Goal: Task Accomplishment & Management: Complete application form

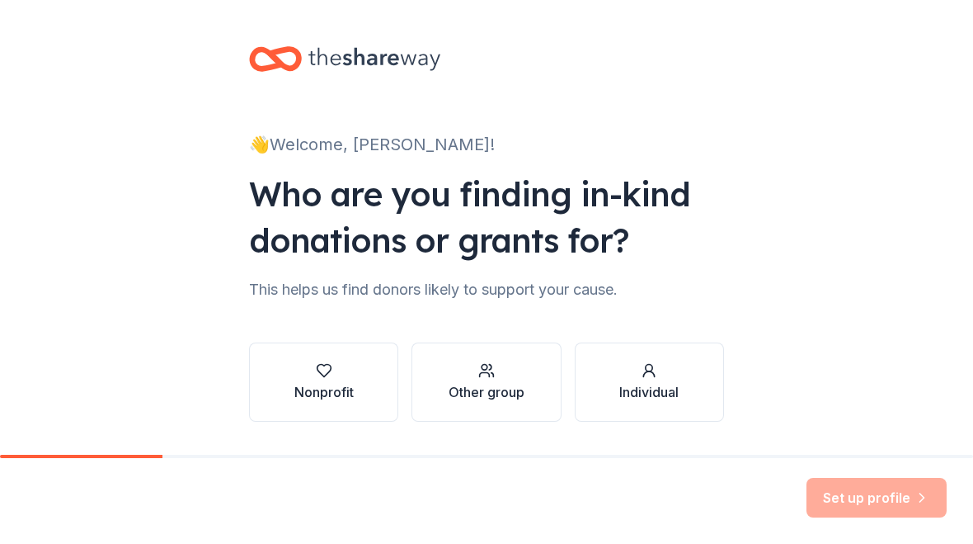
click at [505, 376] on div "button" at bounding box center [487, 370] width 76 height 16
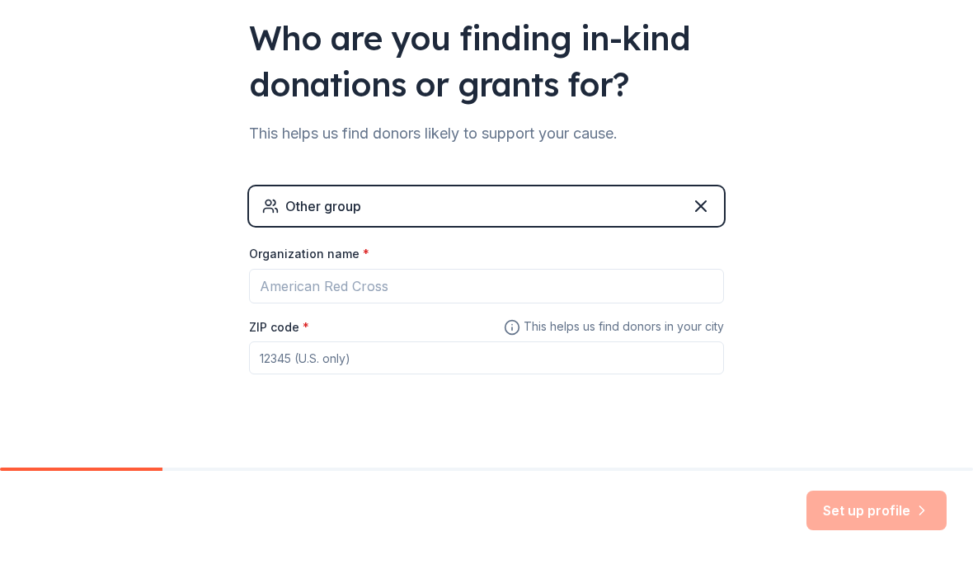
scroll to position [172, 0]
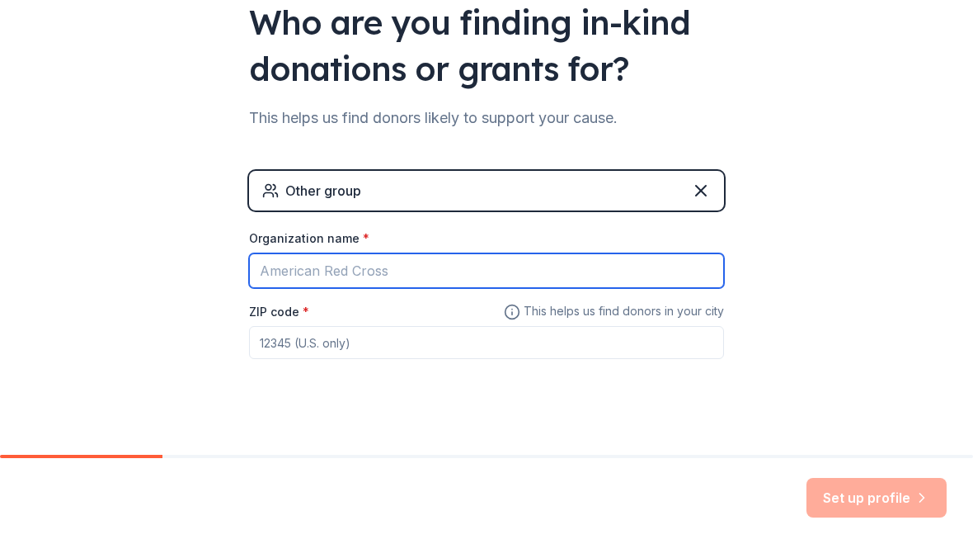
click at [675, 262] on input "Organization name *" at bounding box center [486, 270] width 475 height 35
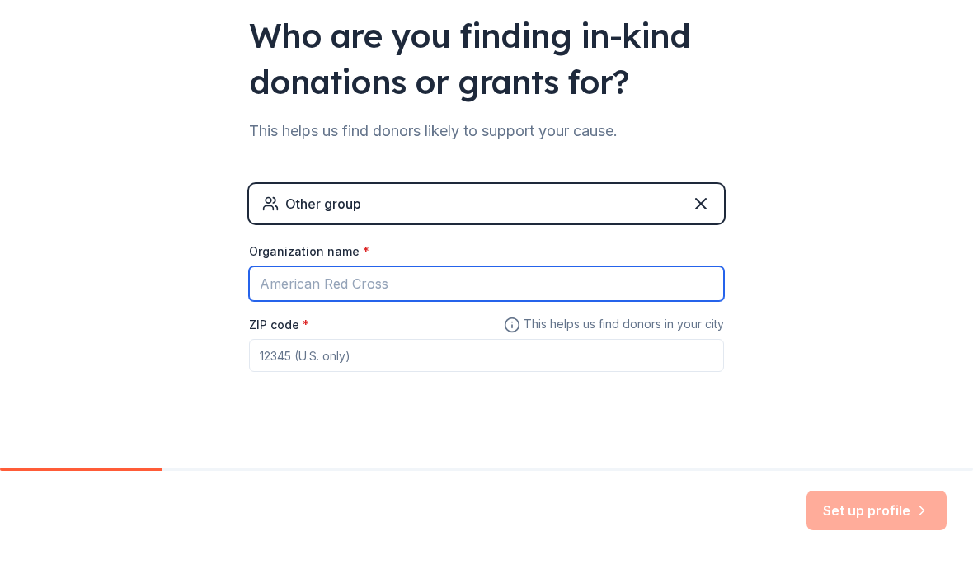
scroll to position [162, 0]
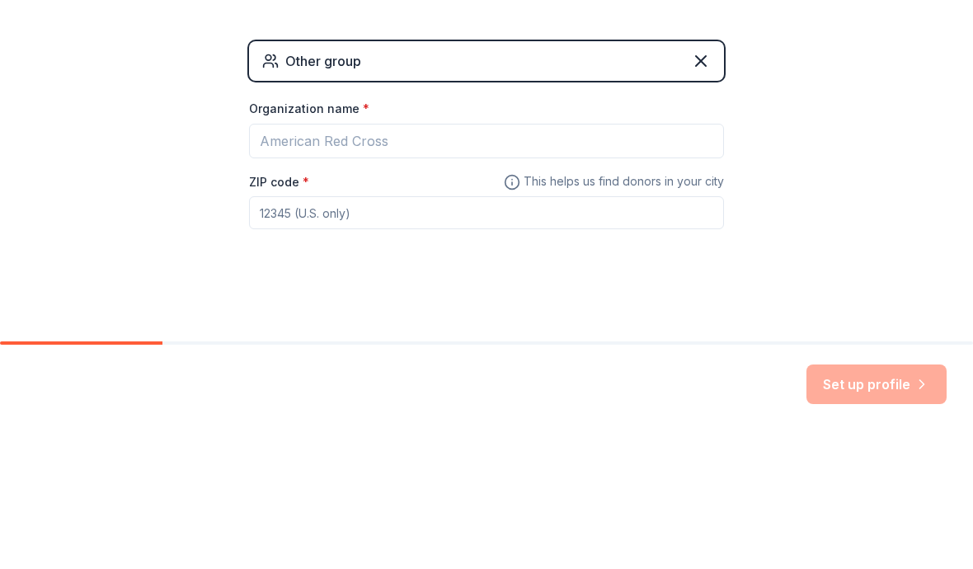
click at [702, 190] on icon at bounding box center [701, 200] width 20 height 20
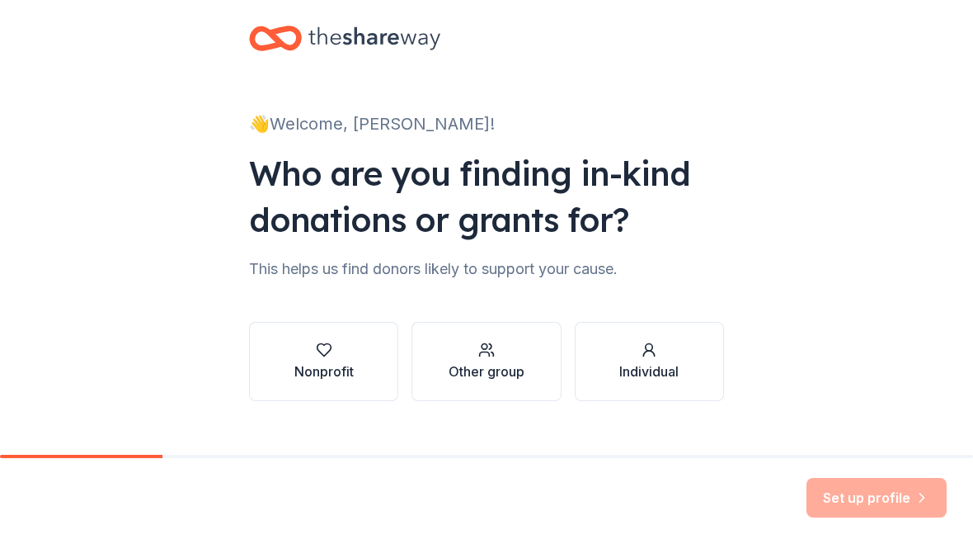
click at [664, 357] on div "button" at bounding box center [648, 349] width 59 height 16
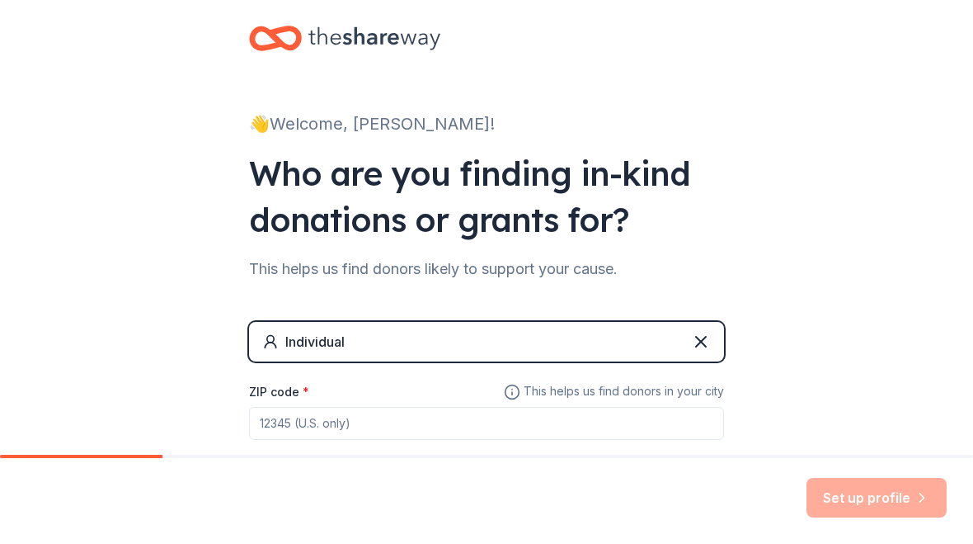
click at [398, 427] on input "ZIP code *" at bounding box center [486, 423] width 475 height 33
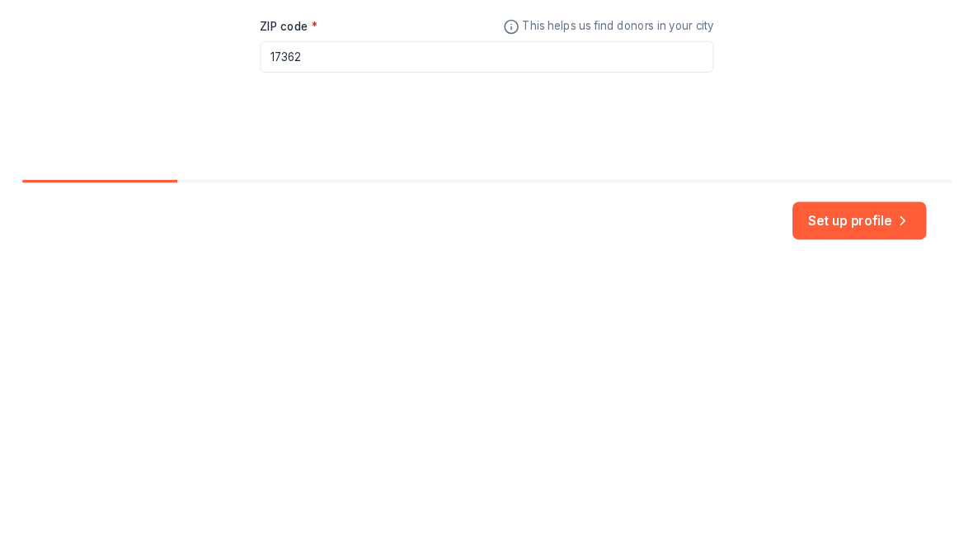
scroll to position [92, 0]
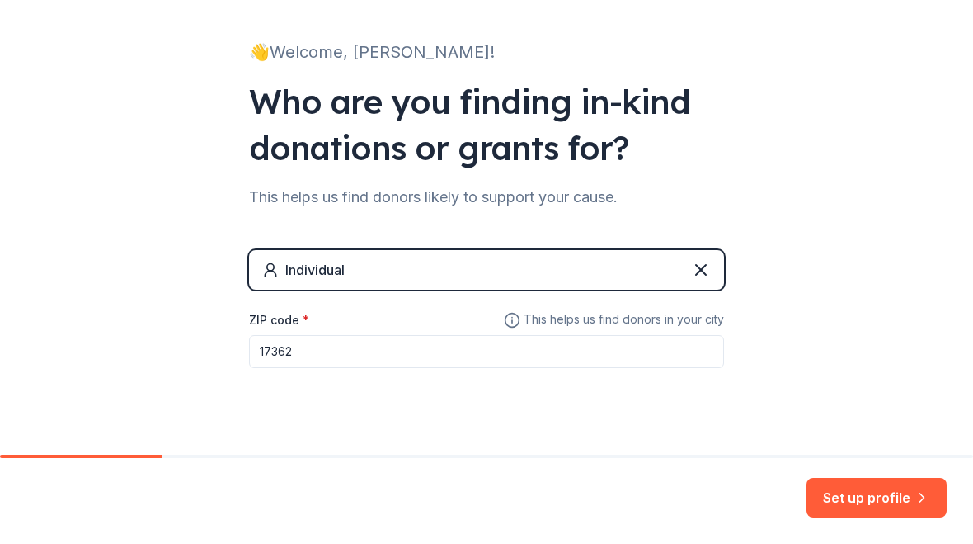
type input "17362"
click at [882, 508] on button "Set up profile" at bounding box center [877, 498] width 140 height 40
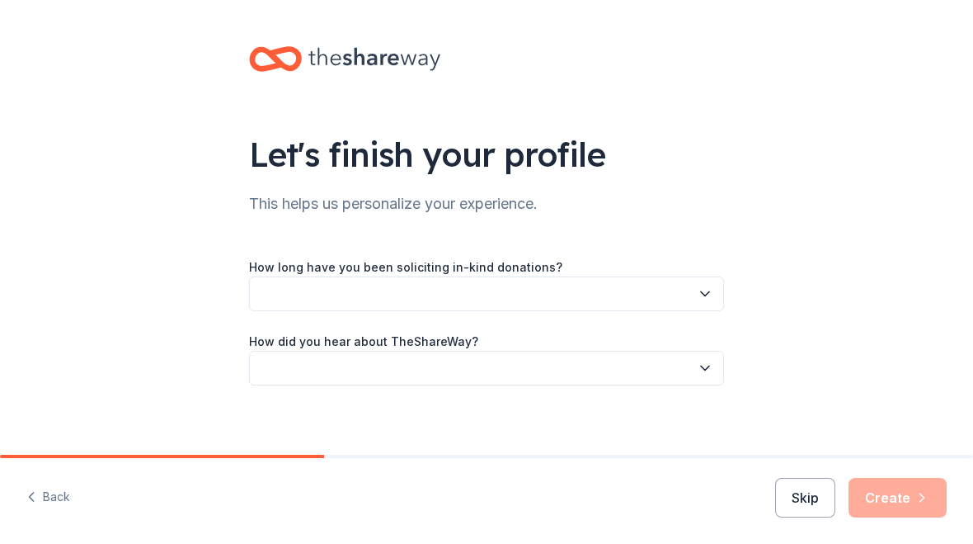
click at [700, 286] on icon "button" at bounding box center [705, 293] width 16 height 16
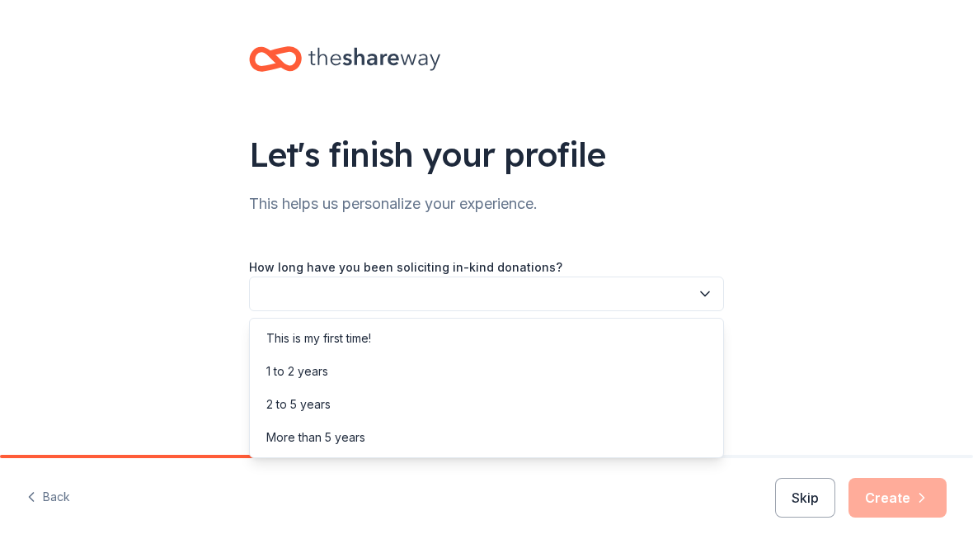
click at [268, 332] on div "This is my first time!" at bounding box center [318, 338] width 105 height 20
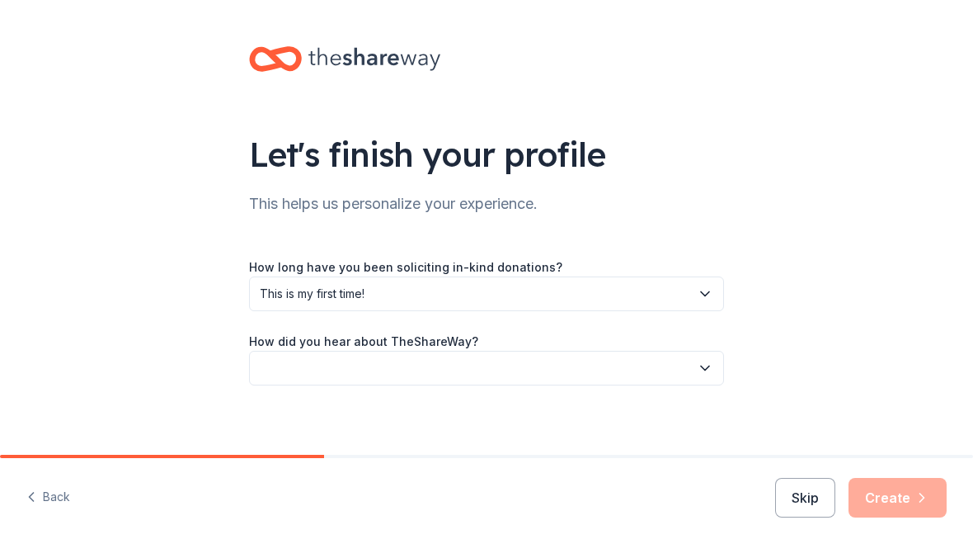
click at [704, 366] on icon "button" at bounding box center [705, 368] width 16 height 16
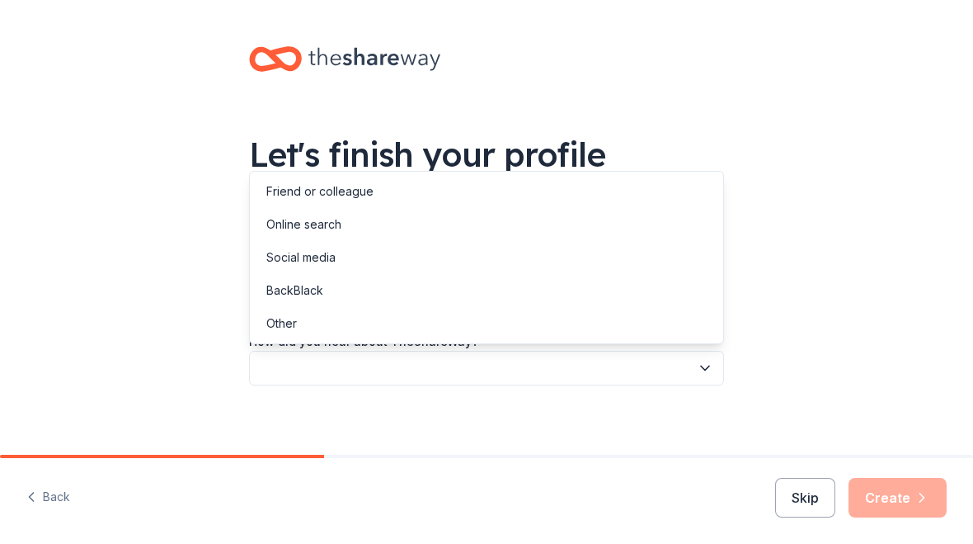
click at [269, 256] on div "Social media" at bounding box center [300, 257] width 69 height 20
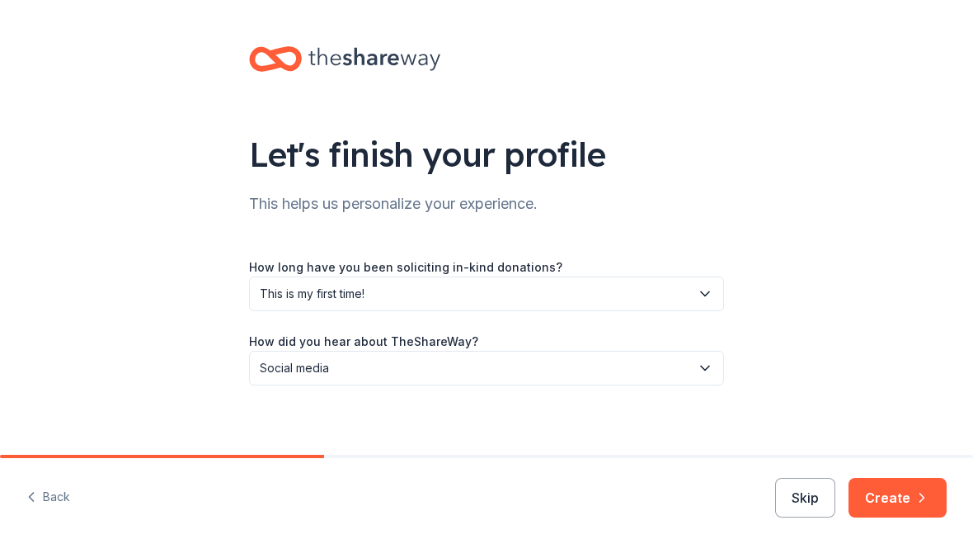
click at [905, 492] on button "Create" at bounding box center [898, 498] width 98 height 40
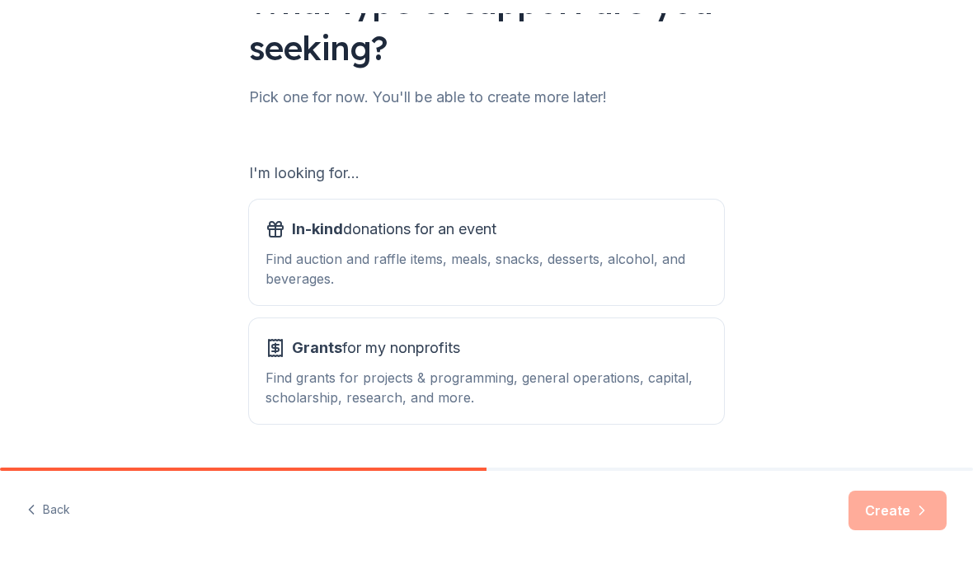
scroll to position [167, 0]
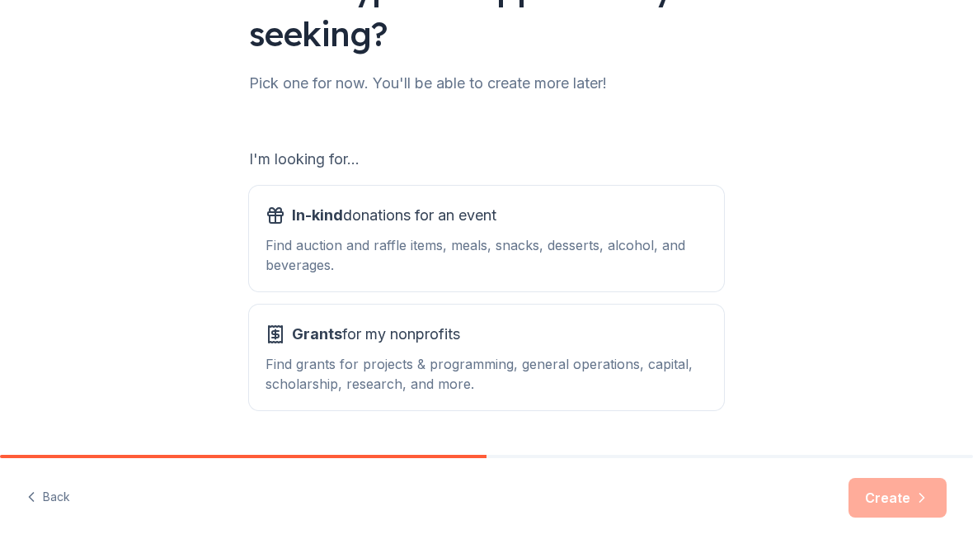
click at [493, 228] on div "In-kind donations for an event Find auction and raffle items, meals, snacks, de…" at bounding box center [487, 238] width 442 height 73
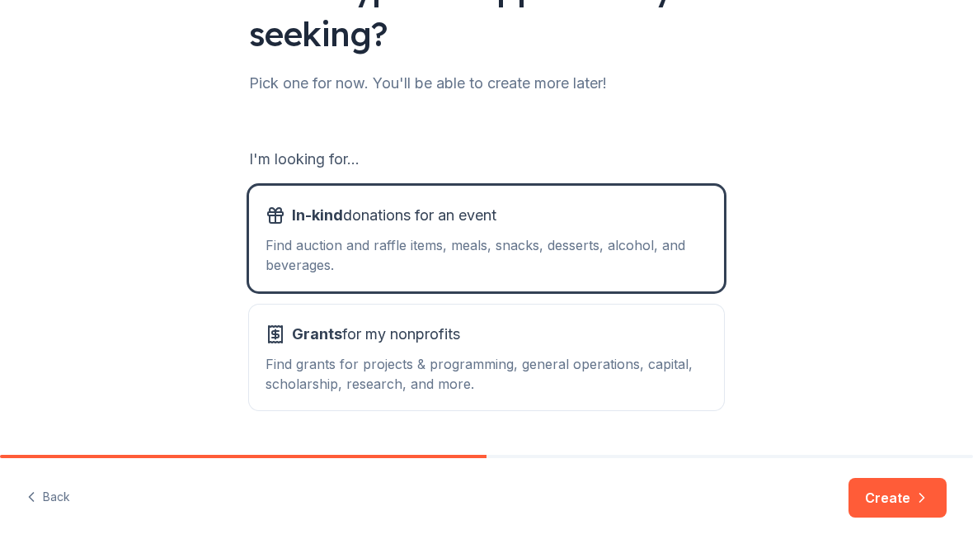
click at [898, 496] on button "Create" at bounding box center [898, 498] width 98 height 40
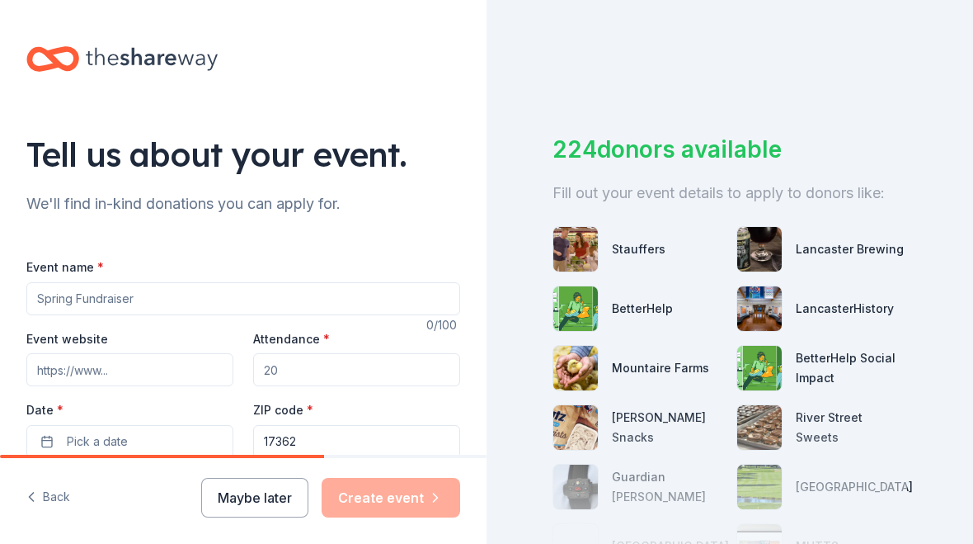
click at [158, 306] on input "Event name *" at bounding box center [243, 298] width 434 height 33
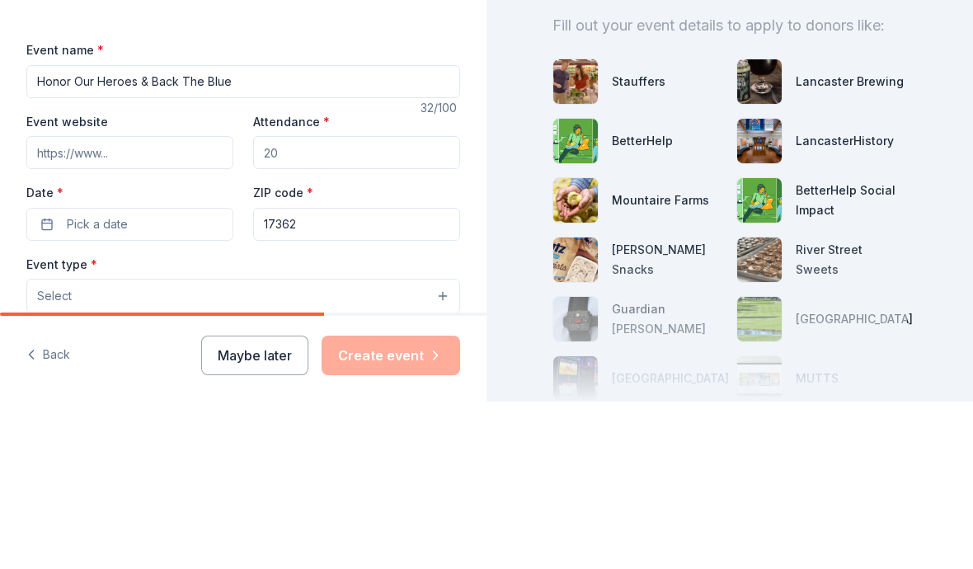
scroll to position [59, 0]
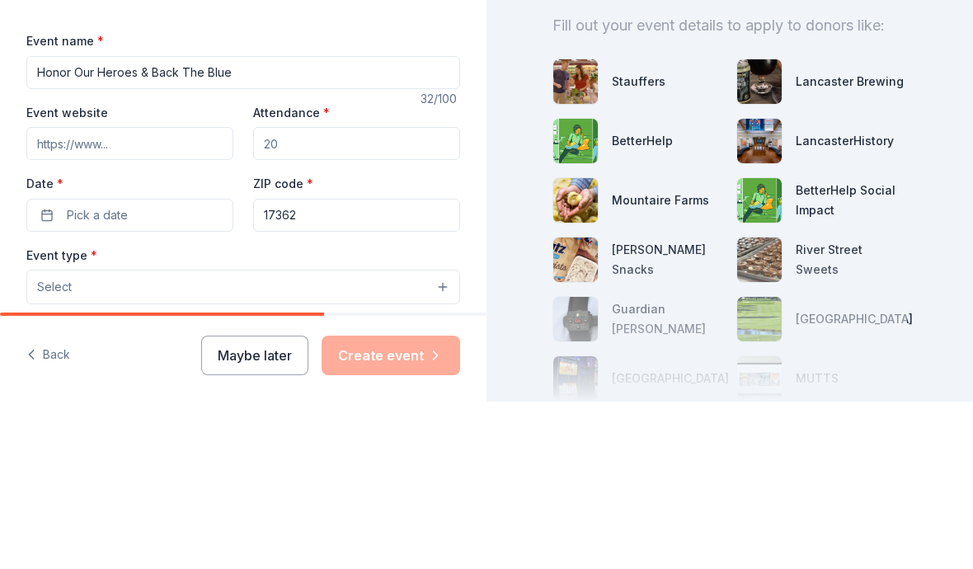
type input "Honor Our Heroes & Back The Blue"
click at [78, 294] on input "Event website" at bounding box center [129, 310] width 207 height 33
click at [294, 294] on input "Attendance *" at bounding box center [356, 310] width 207 height 33
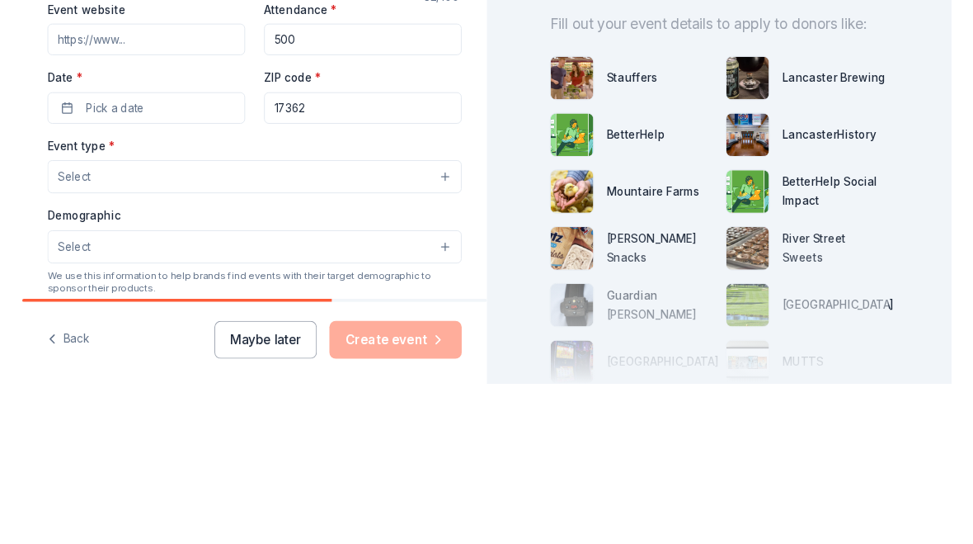
scroll to position [165, 0]
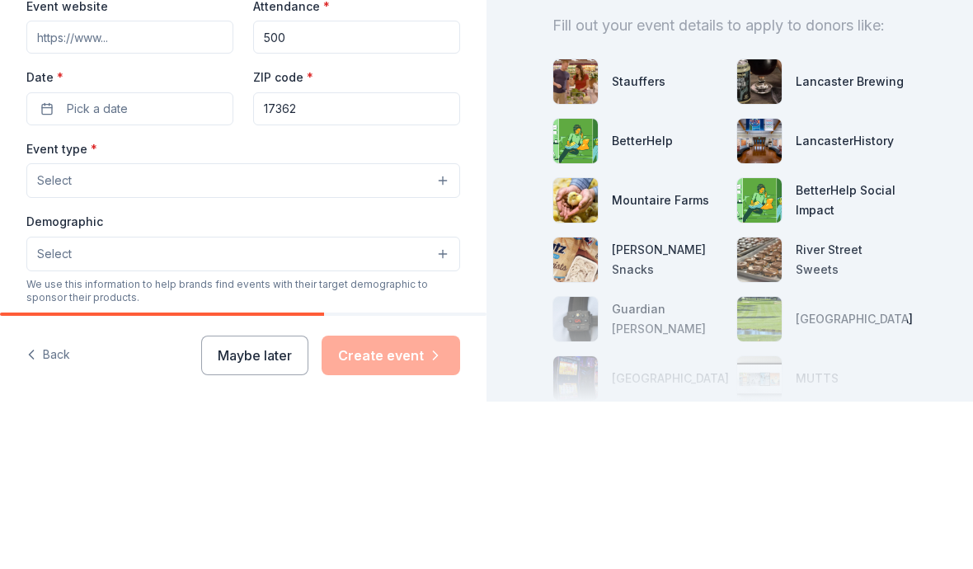
type input "500"
click at [99, 266] on span "Pick a date" at bounding box center [97, 276] width 61 height 20
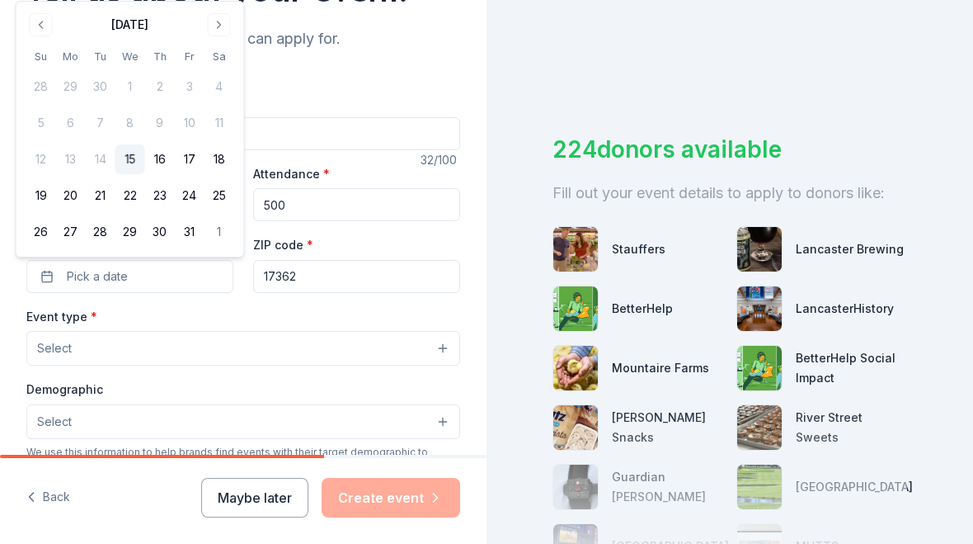
click at [218, 196] on button "25" at bounding box center [220, 196] width 30 height 30
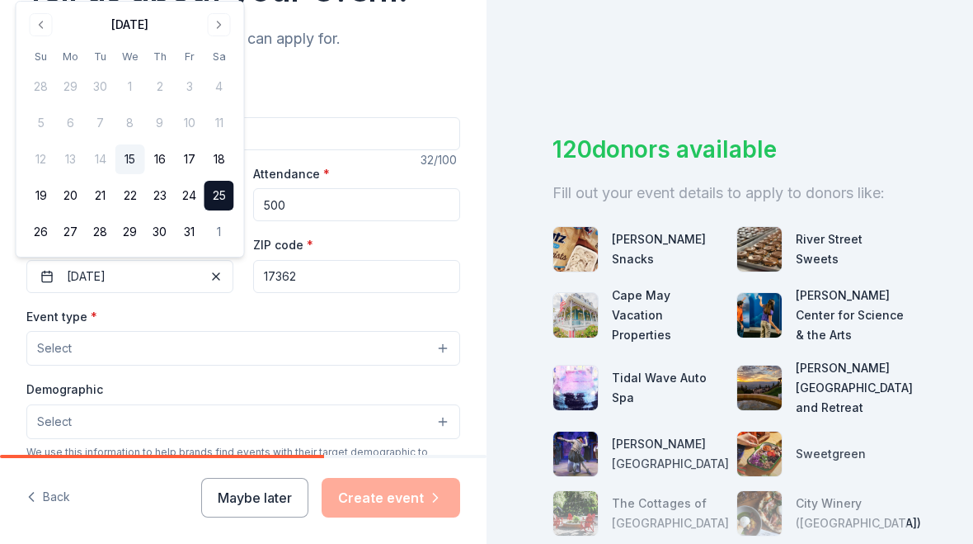
click at [91, 343] on button "Select" at bounding box center [243, 348] width 434 height 35
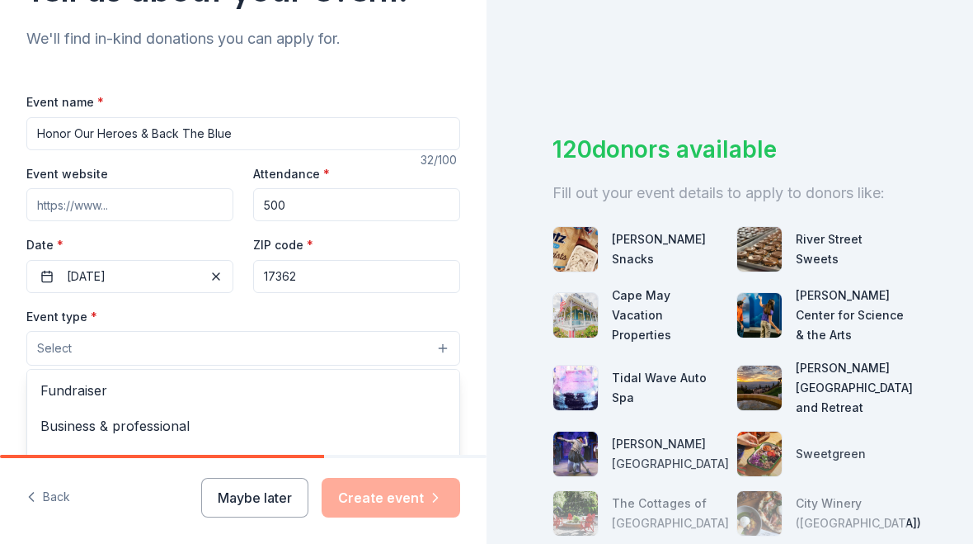
scroll to position [0, 0]
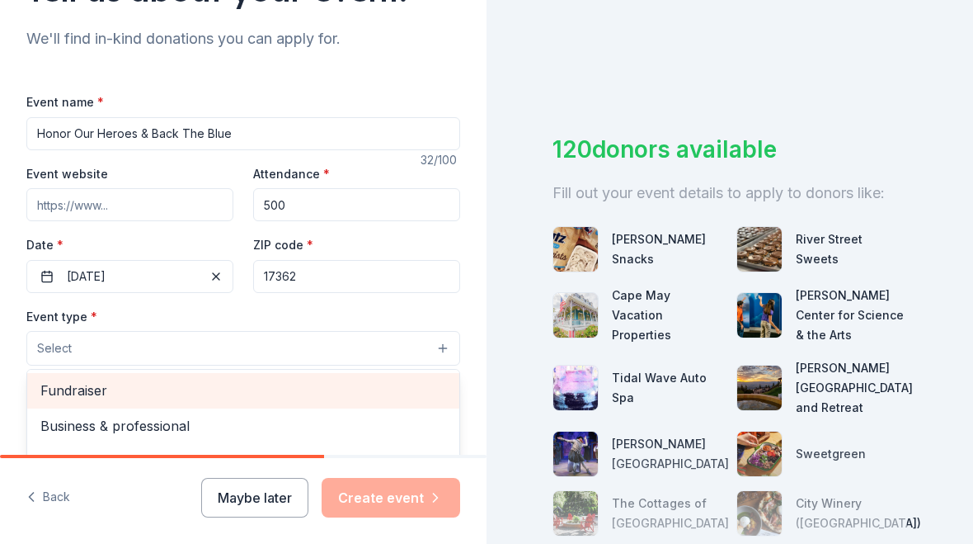
click at [64, 376] on div "Fundraiser" at bounding box center [243, 390] width 432 height 35
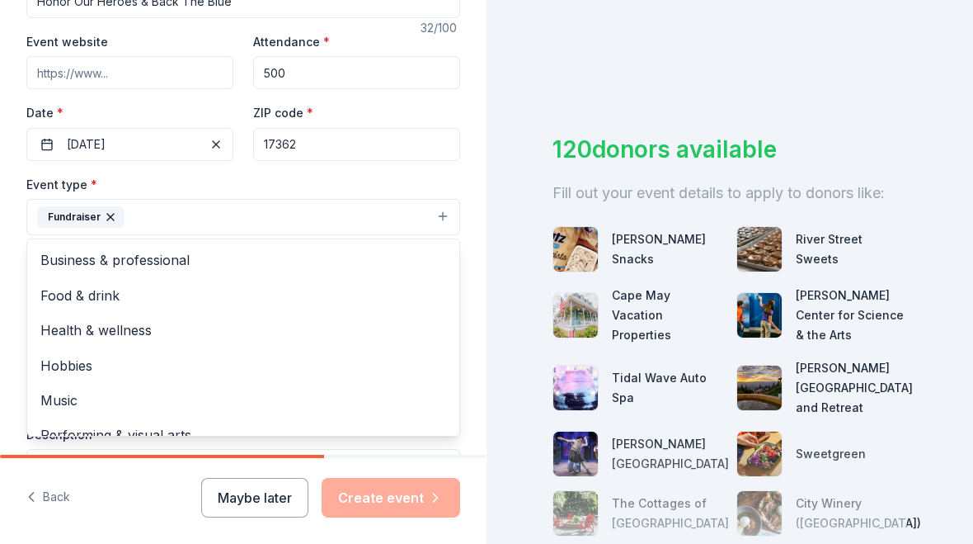
scroll to position [298, 0]
click at [116, 180] on div "Event type * Fundraiser Business & professional Food & drink Health & wellness …" at bounding box center [243, 204] width 434 height 62
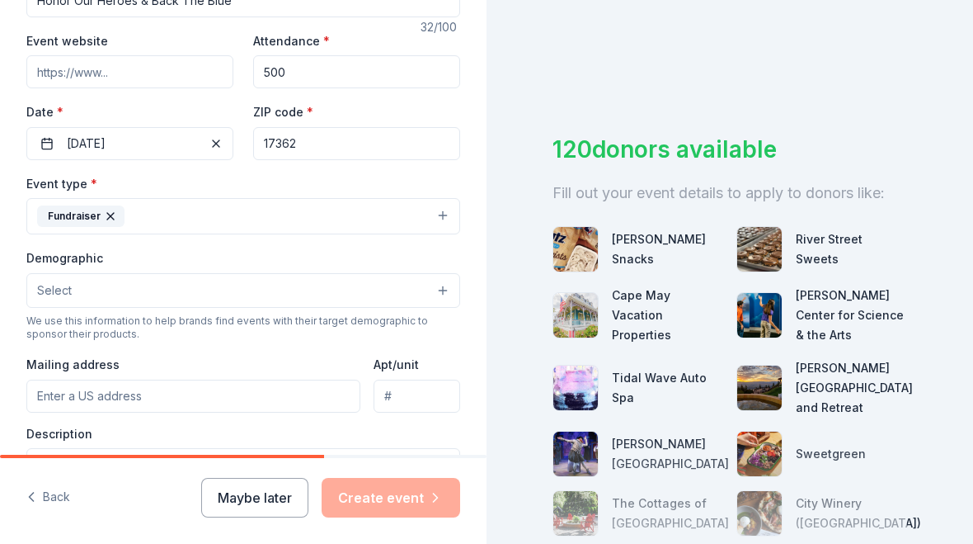
click at [110, 296] on button "Select" at bounding box center [243, 290] width 434 height 35
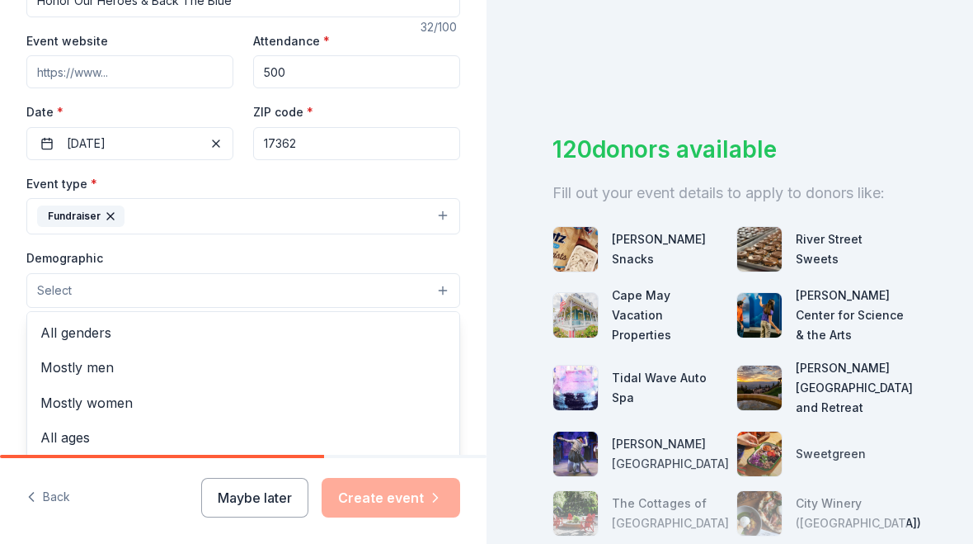
scroll to position [0, 0]
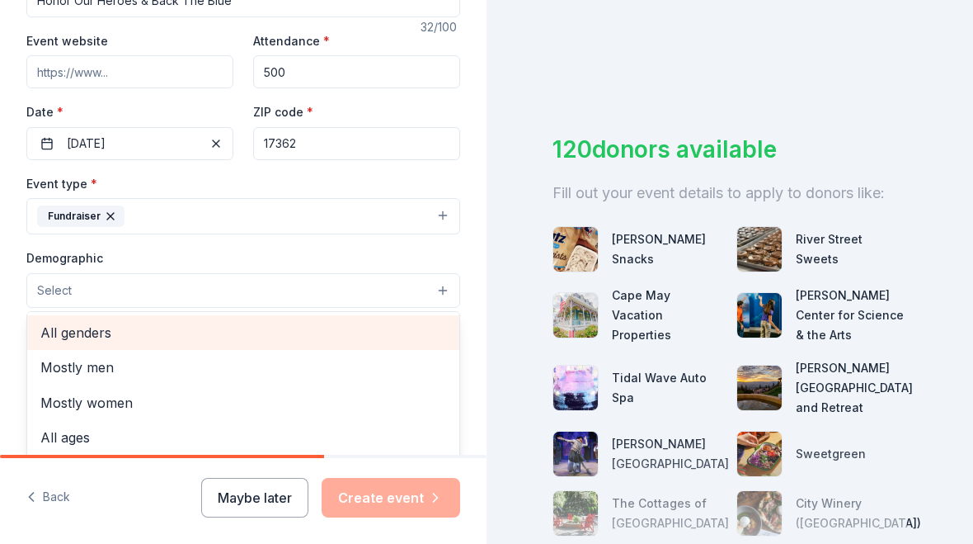
click at [67, 330] on span "All genders" at bounding box center [243, 332] width 406 height 21
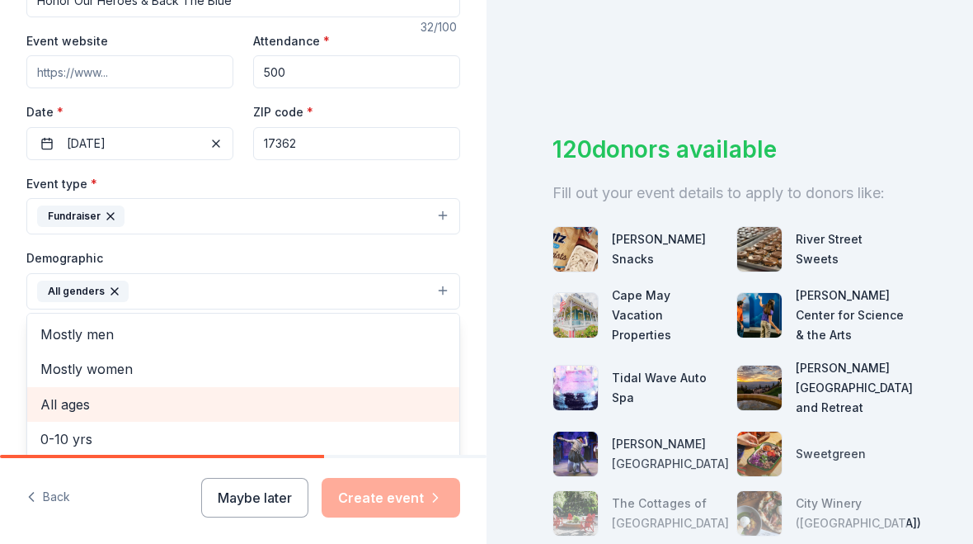
click at [49, 398] on span "All ages" at bounding box center [243, 403] width 406 height 21
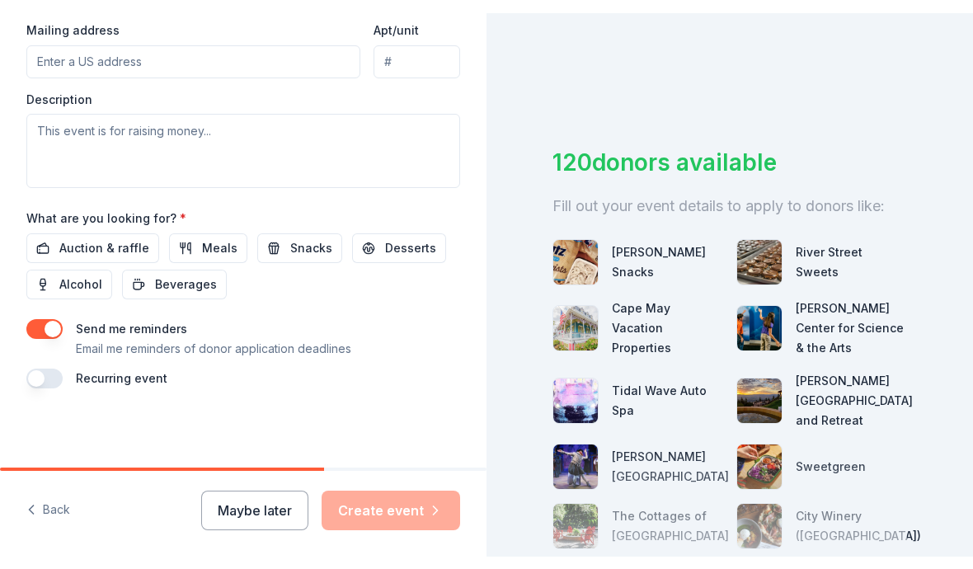
scroll to position [364, 0]
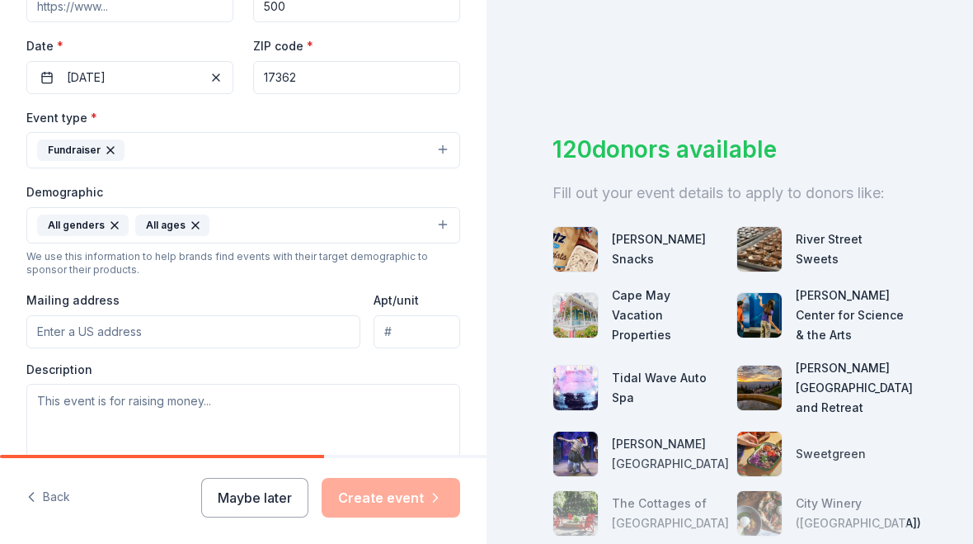
click at [161, 327] on input "Mailing address" at bounding box center [193, 331] width 334 height 33
type input "[STREET_ADDRESS]"
click at [120, 411] on textarea at bounding box center [243, 421] width 434 height 74
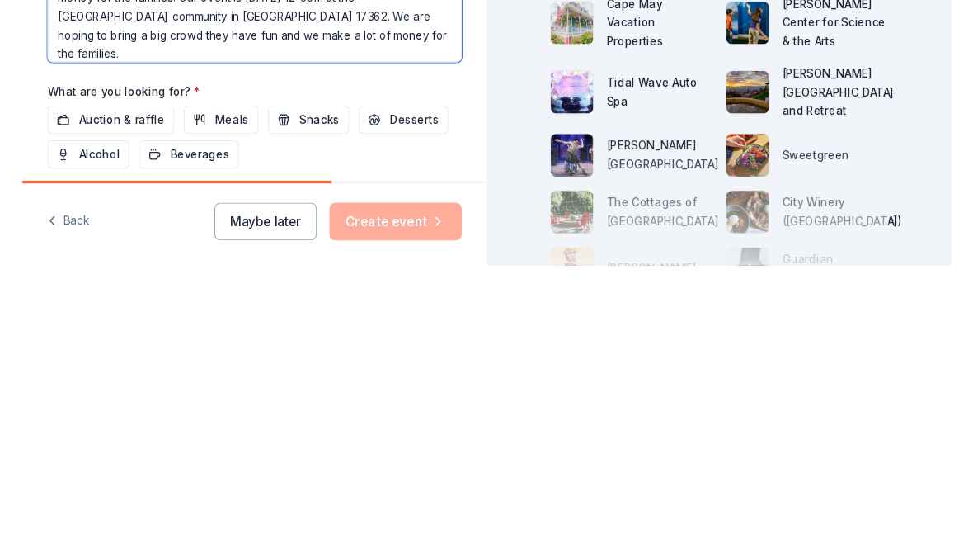
scroll to position [471, 0]
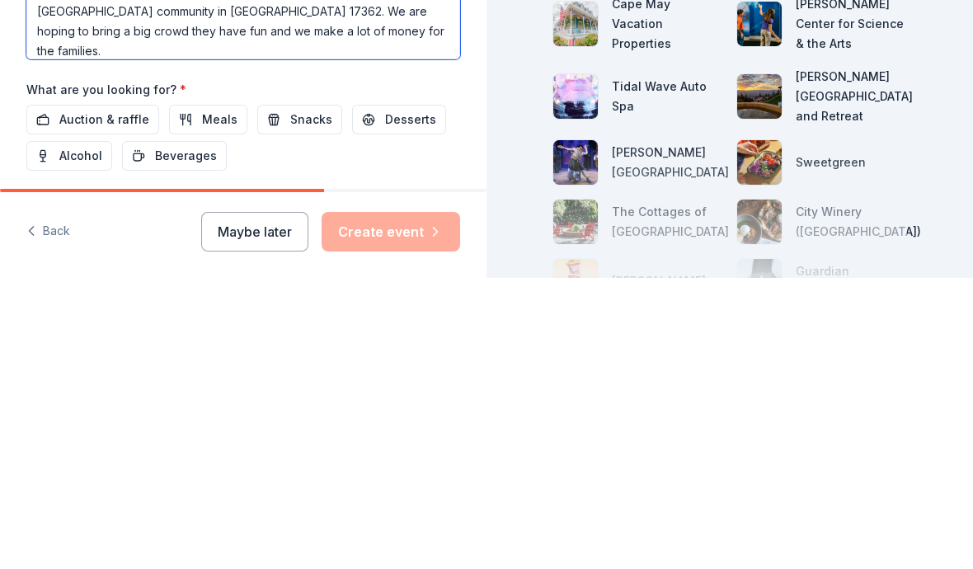
type textarea "On [DATE] three officers were ambushed and killed in the line of duty and two w…"
click at [94, 401] on span "Auction & raffle" at bounding box center [104, 411] width 90 height 20
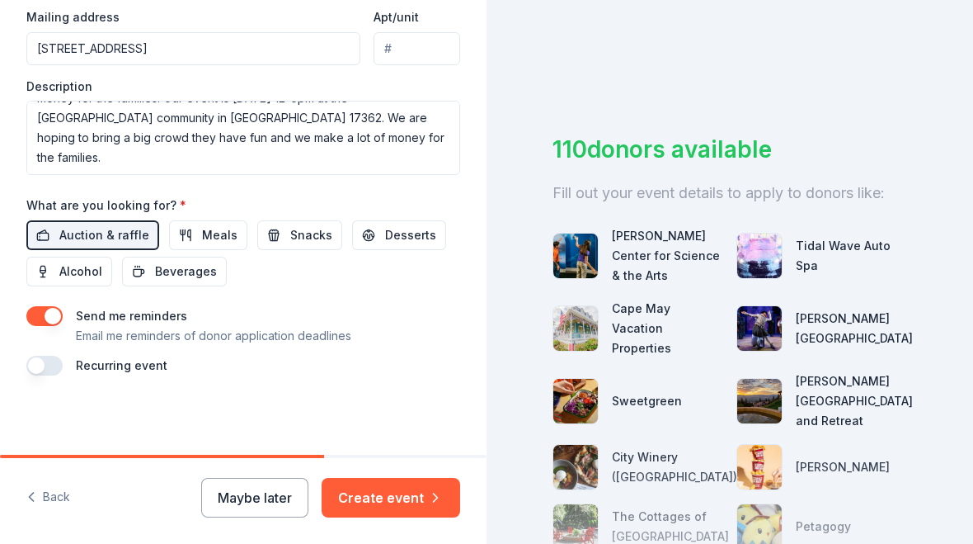
scroll to position [648, 0]
click at [202, 232] on span "Meals" at bounding box center [219, 235] width 35 height 20
click at [305, 248] on button "Snacks" at bounding box center [299, 235] width 85 height 30
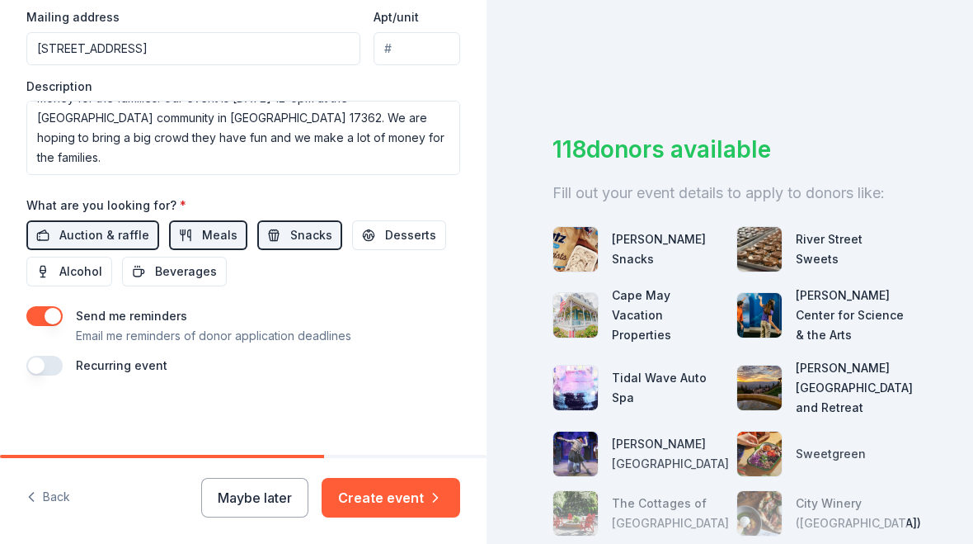
click at [372, 238] on button "Desserts" at bounding box center [399, 235] width 94 height 30
click at [173, 264] on span "Beverages" at bounding box center [186, 271] width 62 height 20
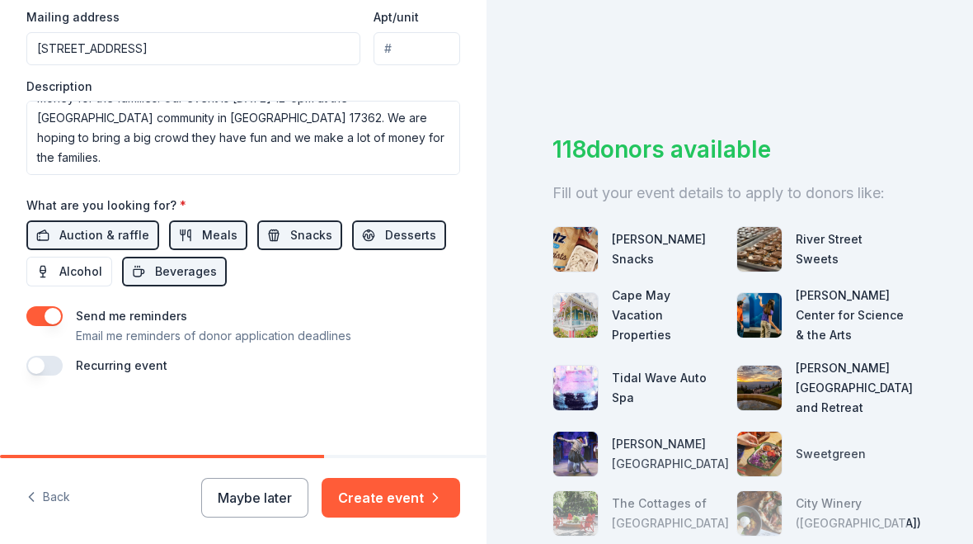
click at [60, 266] on span "Alcohol" at bounding box center [80, 271] width 43 height 20
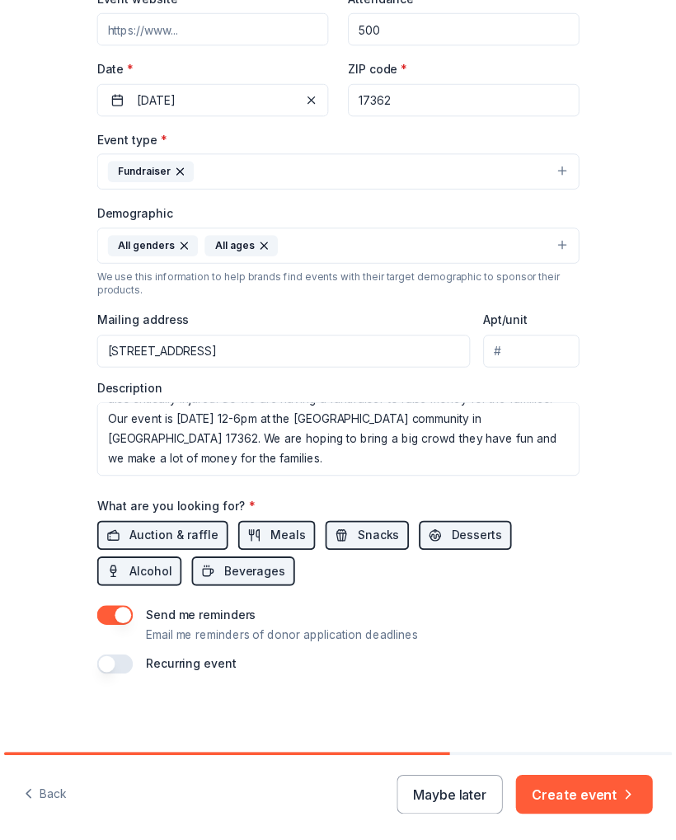
scroll to position [325, 0]
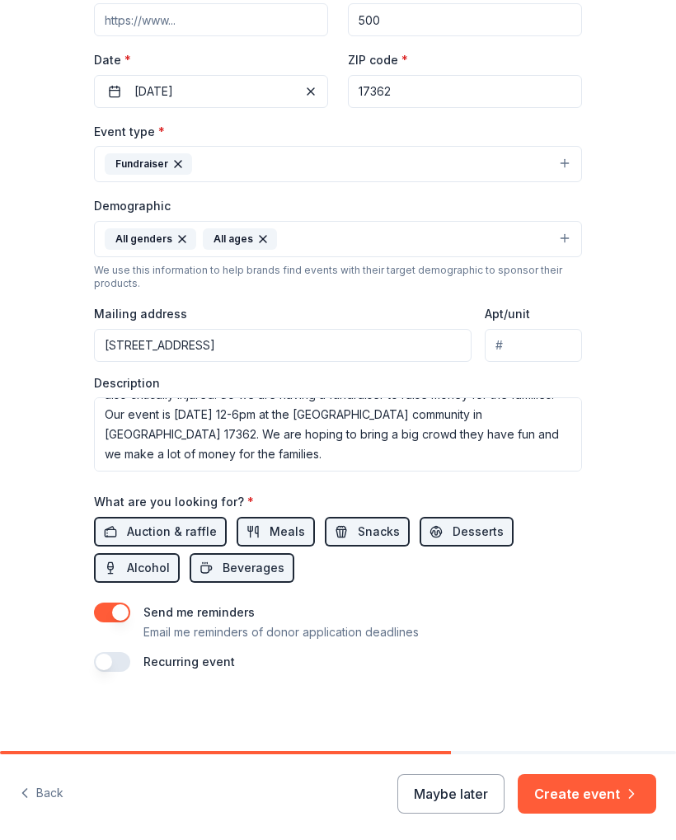
click at [603, 543] on button "Create event" at bounding box center [587, 794] width 139 height 40
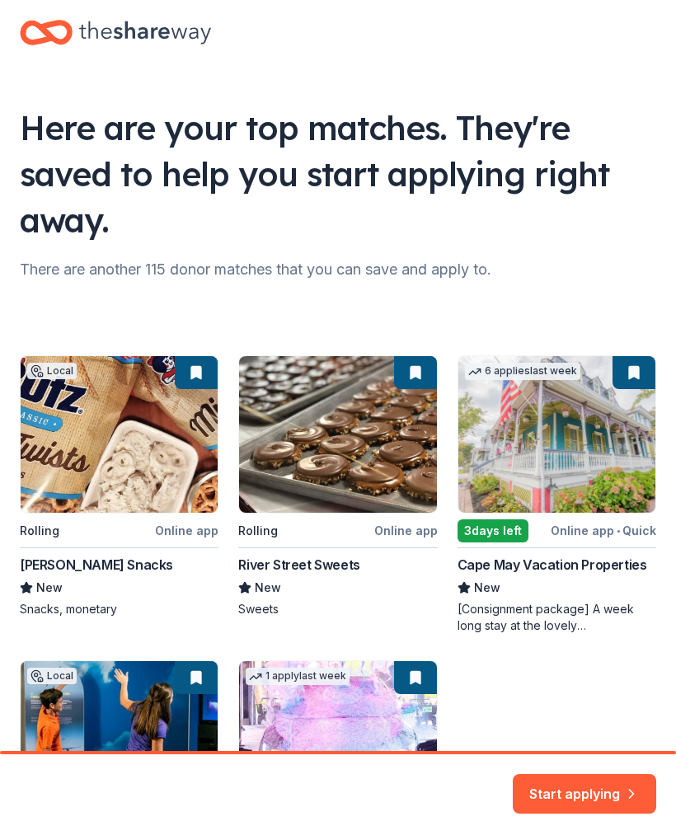
click at [598, 543] on div "Local Rolling Online app [PERSON_NAME] Snacks New Snacks, monetary Rolling Onli…" at bounding box center [338, 638] width 637 height 567
click at [572, 543] on div "Local Rolling Online app [PERSON_NAME] Snacks New Snacks, monetary Rolling Onli…" at bounding box center [338, 638] width 637 height 567
click at [591, 445] on div "Local Rolling Online app [PERSON_NAME] Snacks New Snacks, monetary Rolling Onli…" at bounding box center [338, 638] width 637 height 567
click at [581, 453] on div "Local Rolling Online app [PERSON_NAME] Snacks New Snacks, monetary Rolling Onli…" at bounding box center [338, 638] width 637 height 567
click at [584, 543] on div "Local Rolling Online app [PERSON_NAME] Snacks New Snacks, monetary Rolling Onli…" at bounding box center [338, 638] width 637 height 567
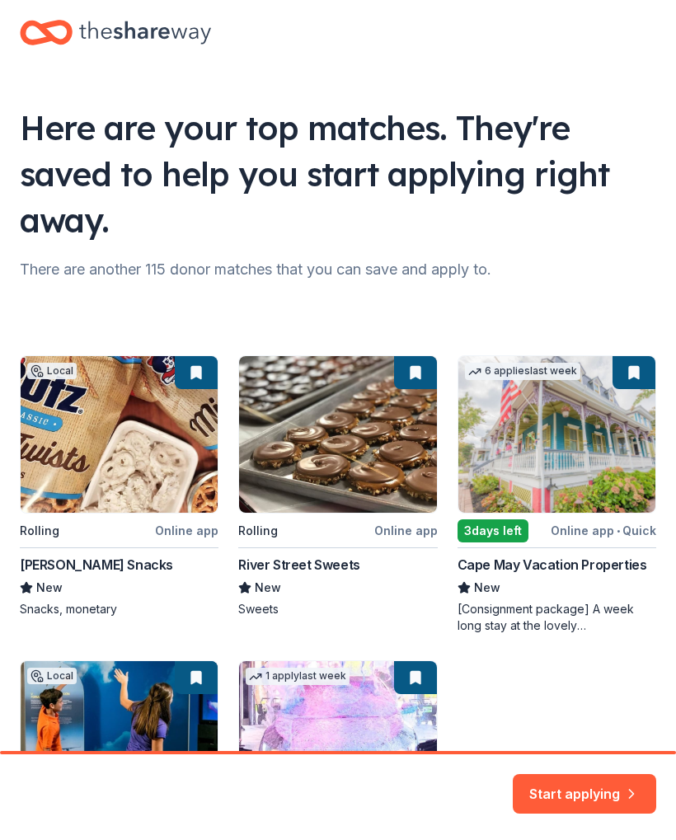
click at [514, 543] on div "Local Rolling Online app [PERSON_NAME] Snacks New Snacks, monetary Rolling Onli…" at bounding box center [338, 638] width 637 height 567
click at [589, 543] on button "Start applying" at bounding box center [585, 785] width 144 height 40
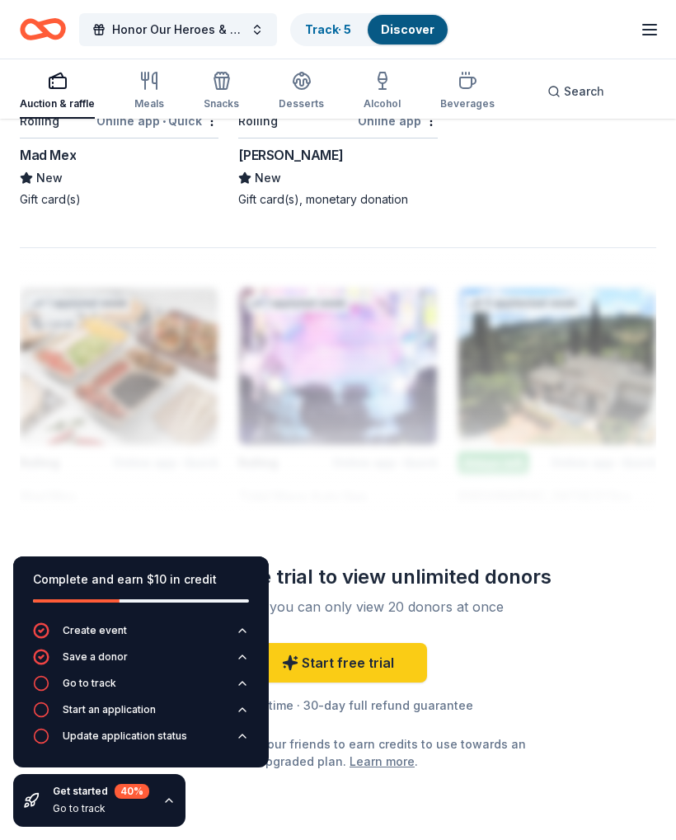
scroll to position [2320, 0]
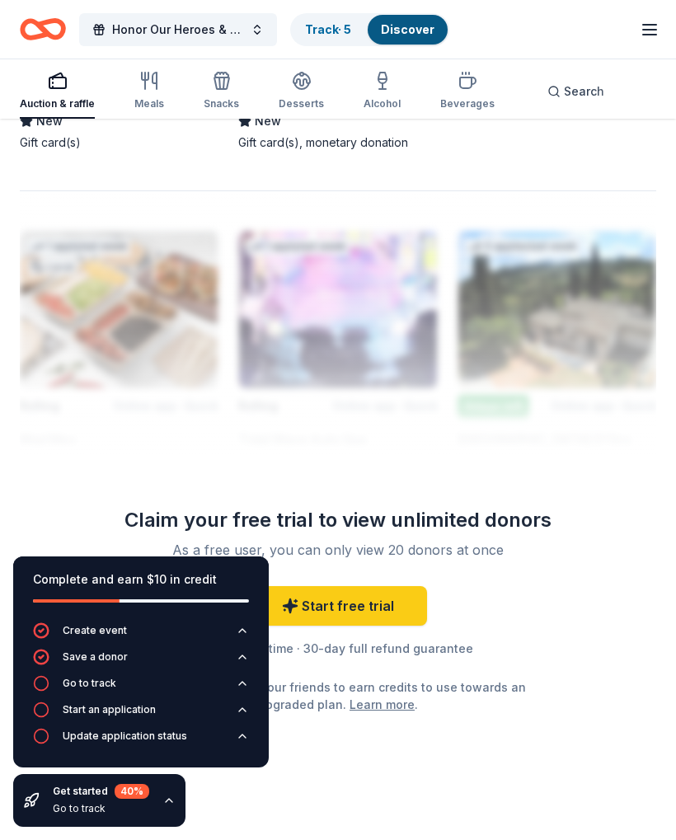
click at [384, 543] on link "Start free trial" at bounding box center [338, 606] width 178 height 40
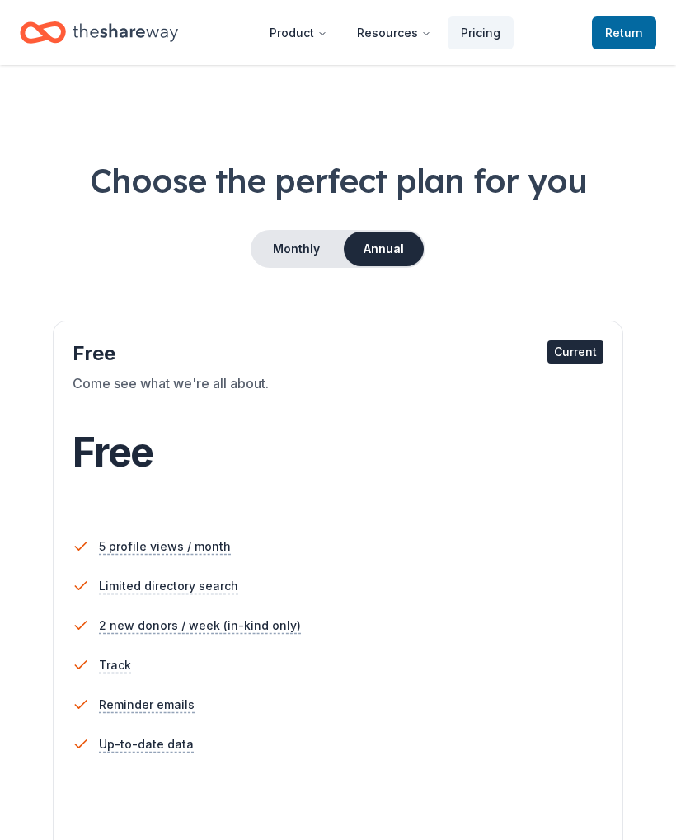
click at [314, 250] on button "Monthly" at bounding box center [296, 249] width 88 height 35
click at [386, 257] on button "Annual" at bounding box center [383, 249] width 82 height 35
click at [314, 234] on button "Monthly" at bounding box center [296, 249] width 88 height 35
click at [632, 26] on span "Return to TheShareWay" at bounding box center [624, 33] width 38 height 20
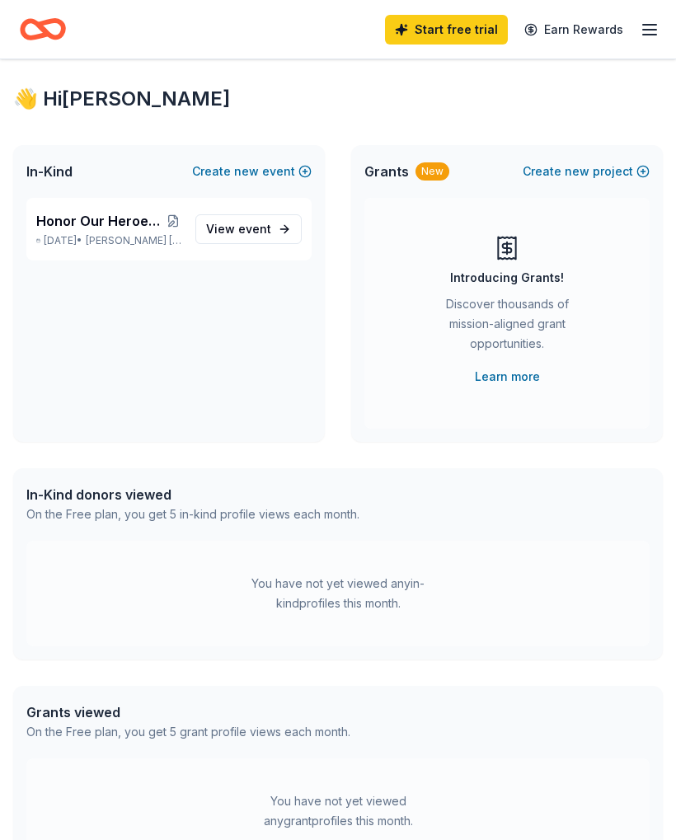
click at [472, 32] on link "Start free trial" at bounding box center [446, 30] width 123 height 30
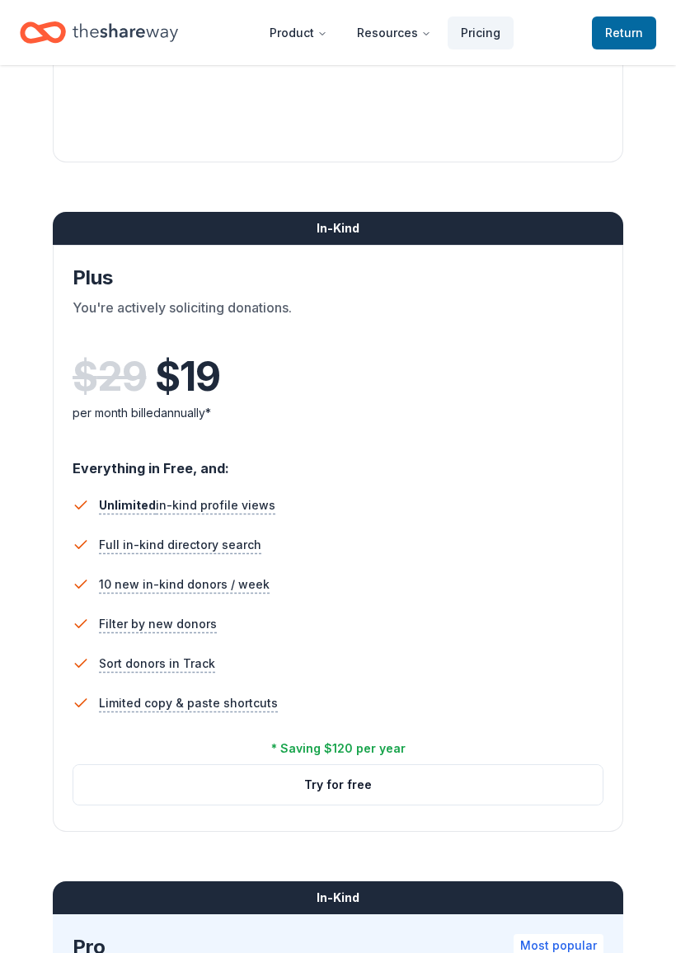
scroll to position [751, 0]
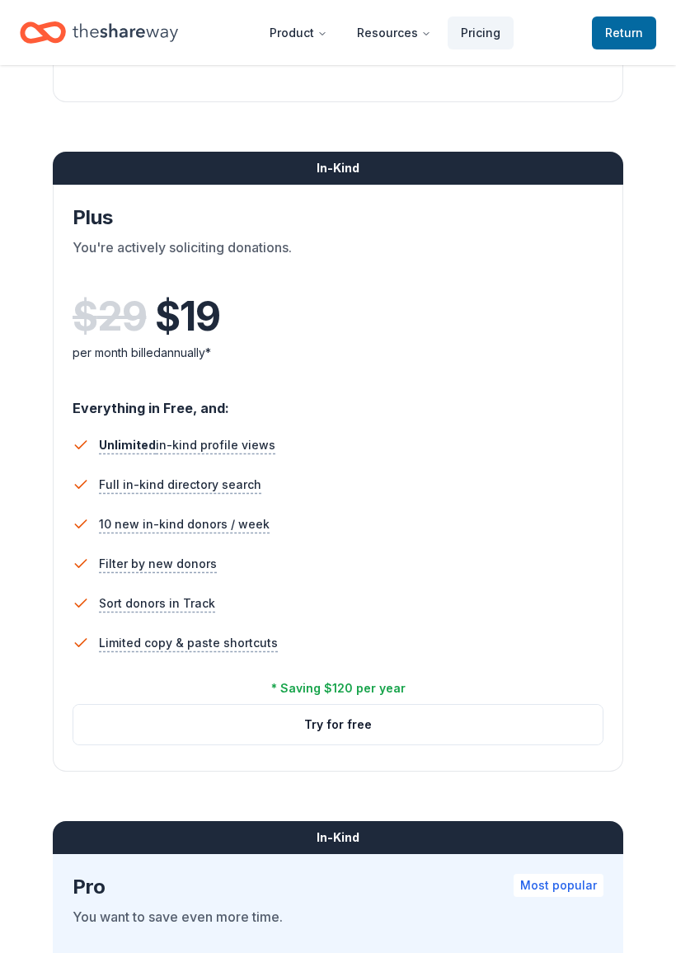
click at [408, 543] on button "Try for free" at bounding box center [337, 725] width 529 height 40
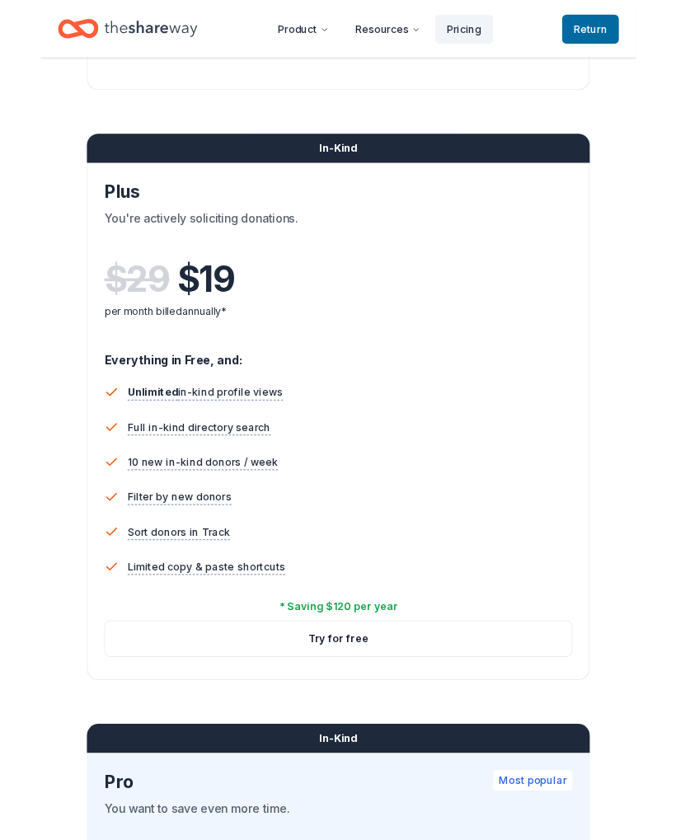
scroll to position [798, 0]
